Goal: Navigation & Orientation: Find specific page/section

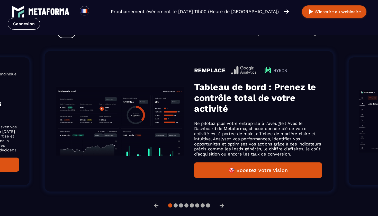
scroll to position [321, 0]
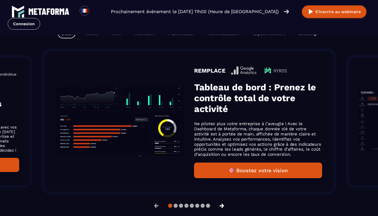
click at [224, 208] on button "→" at bounding box center [221, 205] width 13 height 12
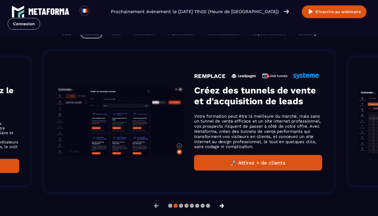
click at [224, 208] on button "→" at bounding box center [221, 205] width 13 height 12
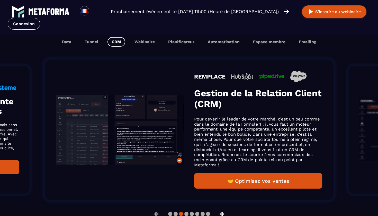
click at [224, 208] on li "REMPLACE Gestion de la Relation Client (CRM) Pour devenir le leader de votre ma…" at bounding box center [189, 130] width 320 height 172
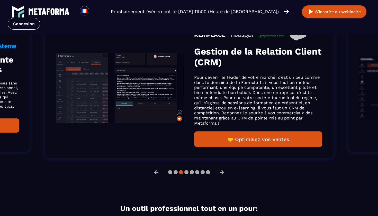
scroll to position [377, 0]
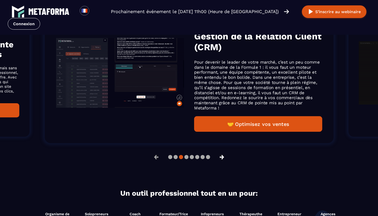
click at [222, 160] on button "→" at bounding box center [221, 157] width 13 height 12
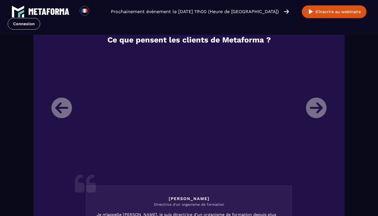
scroll to position [598, 0]
click at [315, 112] on li "[PERSON_NAME] Directrice d'un organisme de formation Je m’appelle [PERSON_NAME]…" at bounding box center [189, 184] width 283 height 268
click at [320, 111] on li "[PERSON_NAME] Directrice d'un organisme de formation Je m’appelle [PERSON_NAME]…" at bounding box center [189, 184] width 283 height 268
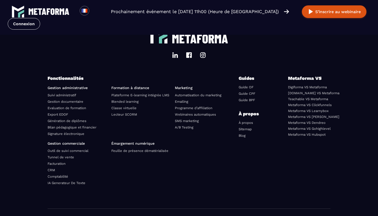
scroll to position [1784, 0]
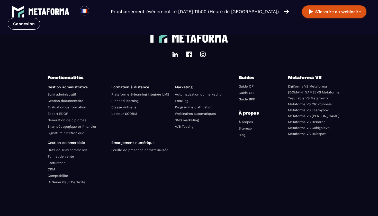
click at [64, 122] on link "Génération de diplômes" at bounding box center [67, 120] width 39 height 4
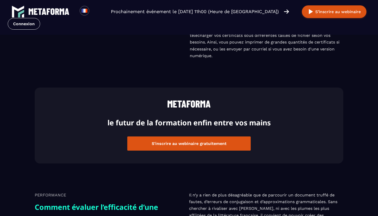
scroll to position [498, 0]
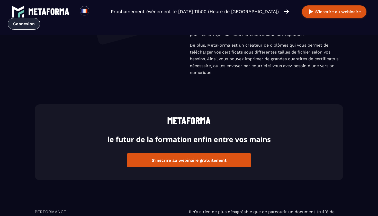
click at [26, 25] on link "Connexion" at bounding box center [24, 24] width 32 height 12
